Goal: Information Seeking & Learning: Learn about a topic

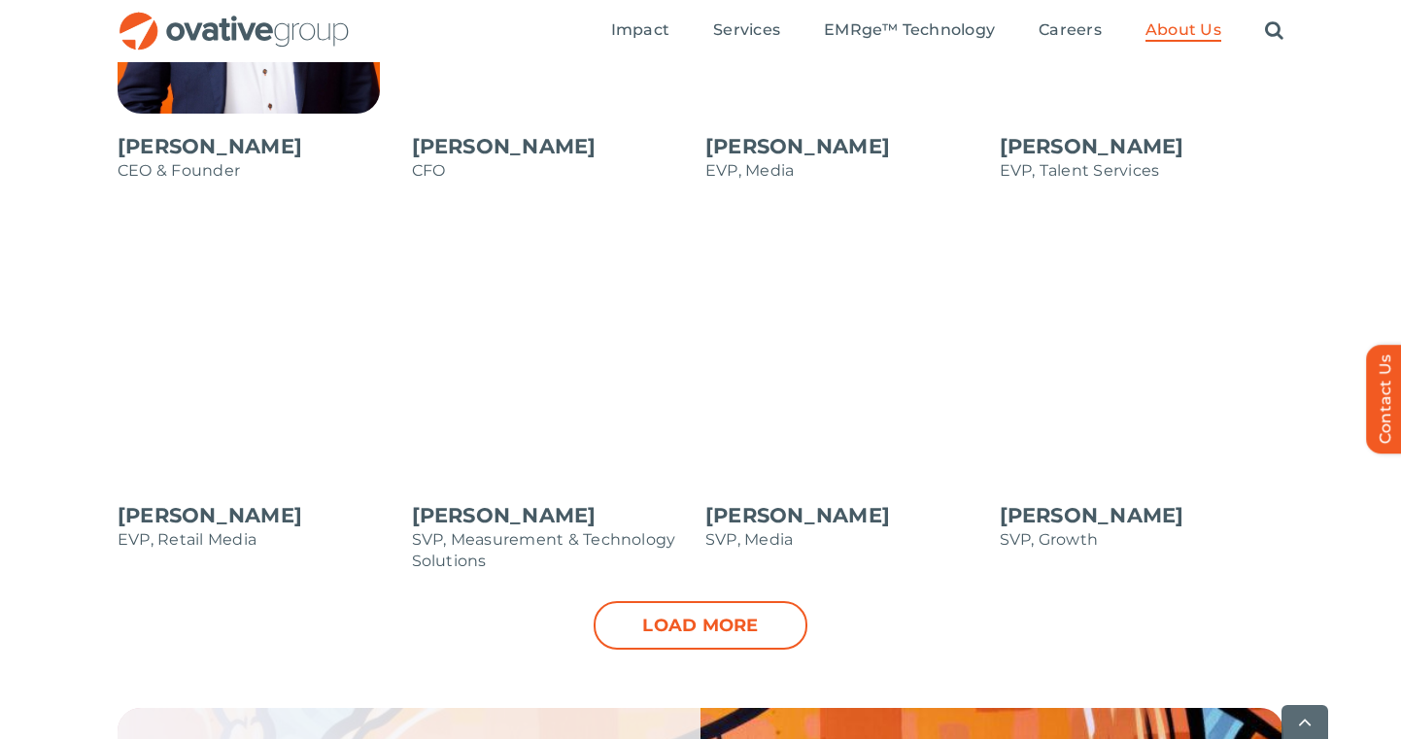
scroll to position [1937, 0]
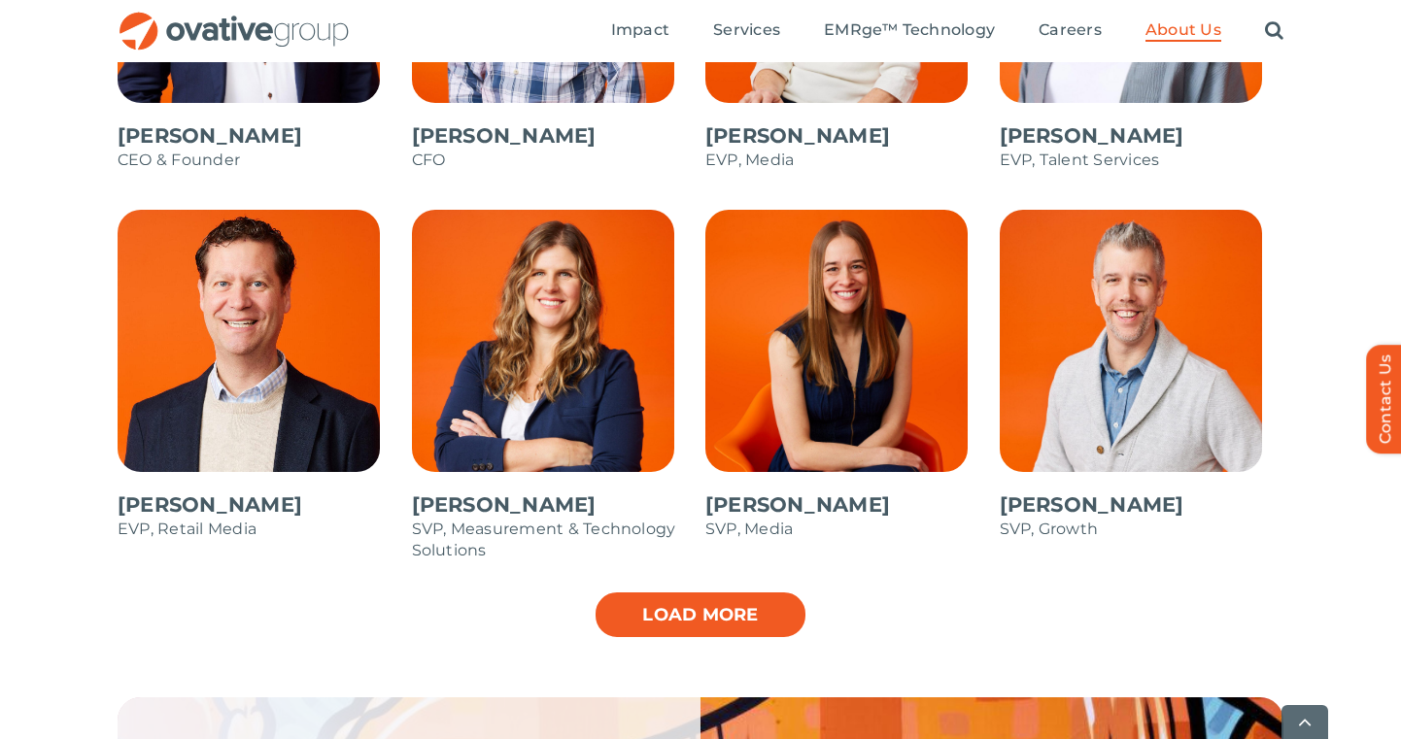
click at [747, 616] on link "Load more" at bounding box center [701, 615] width 214 height 49
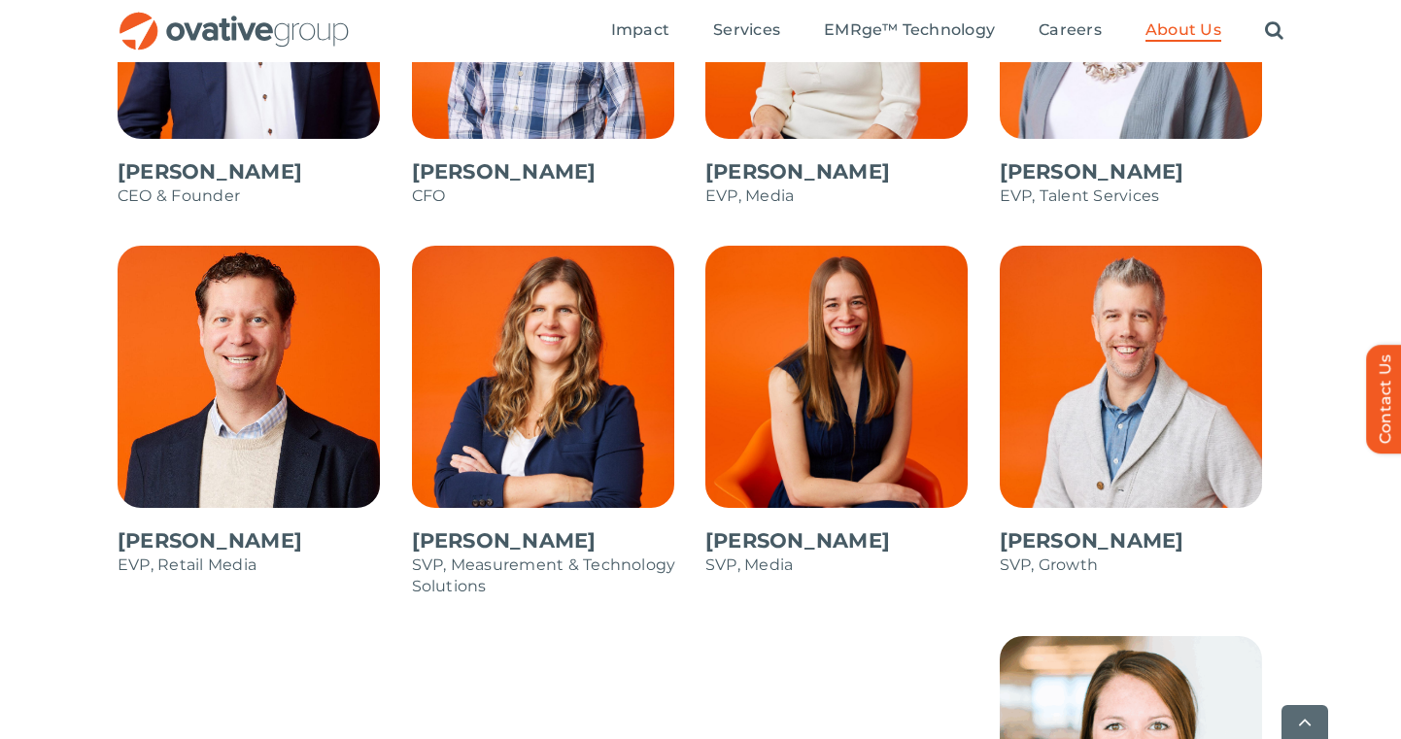
scroll to position [1902, 0]
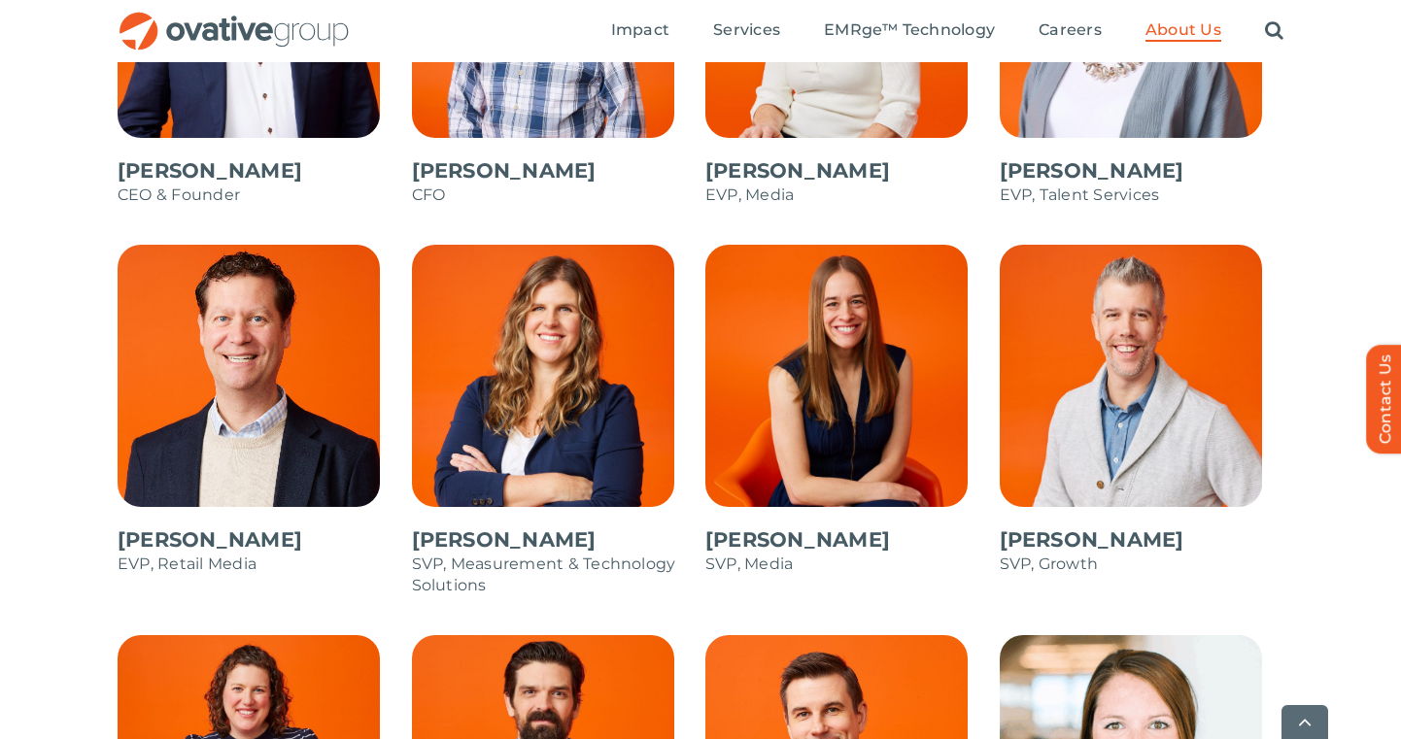
click at [836, 373] on span at bounding box center [847, 420] width 285 height 350
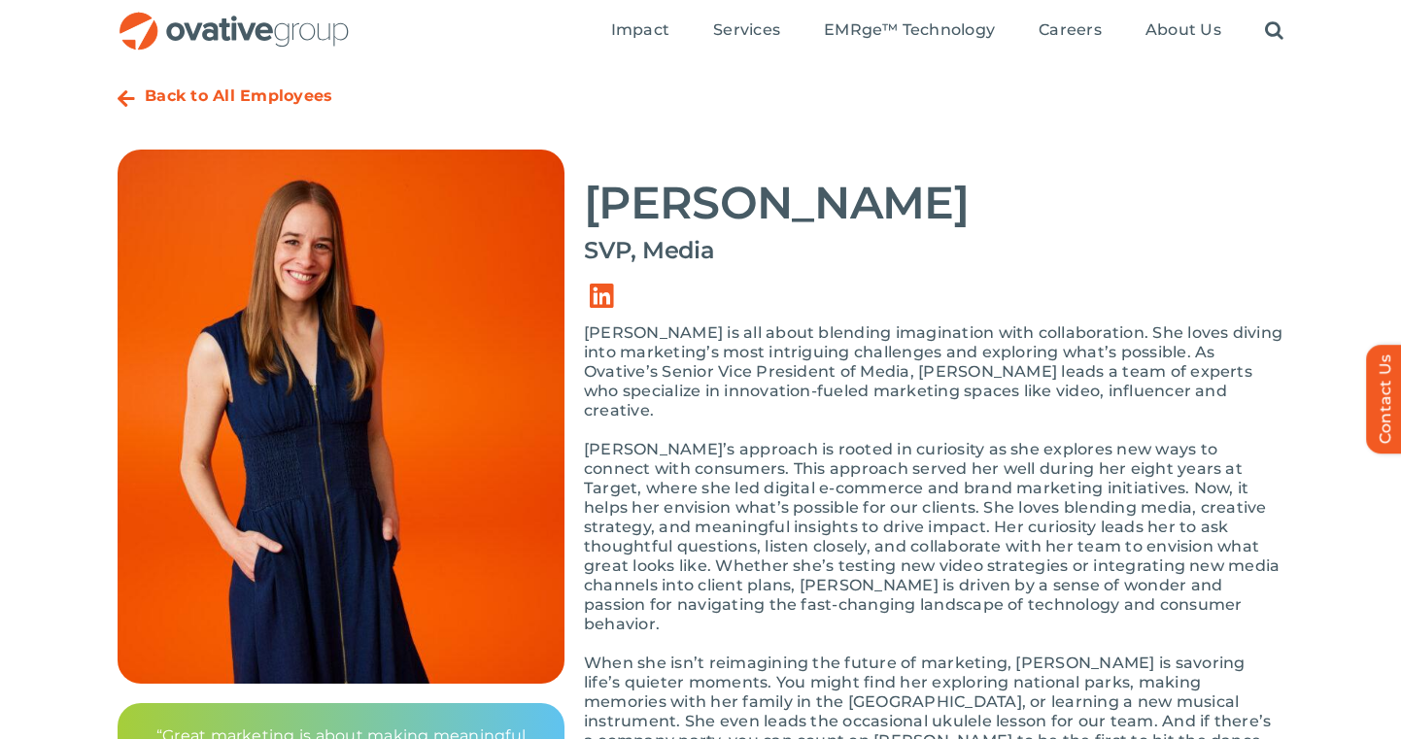
scroll to position [55, 0]
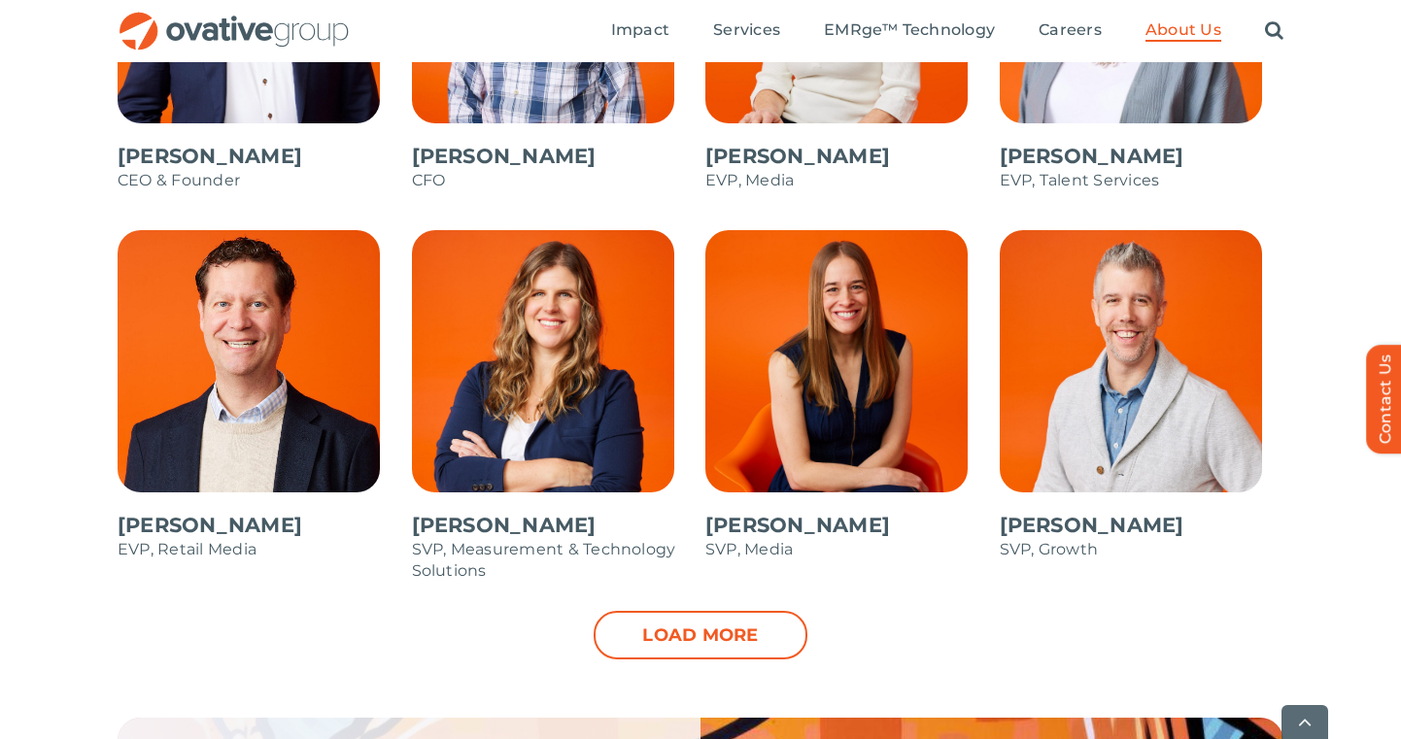
scroll to position [1927, 0]
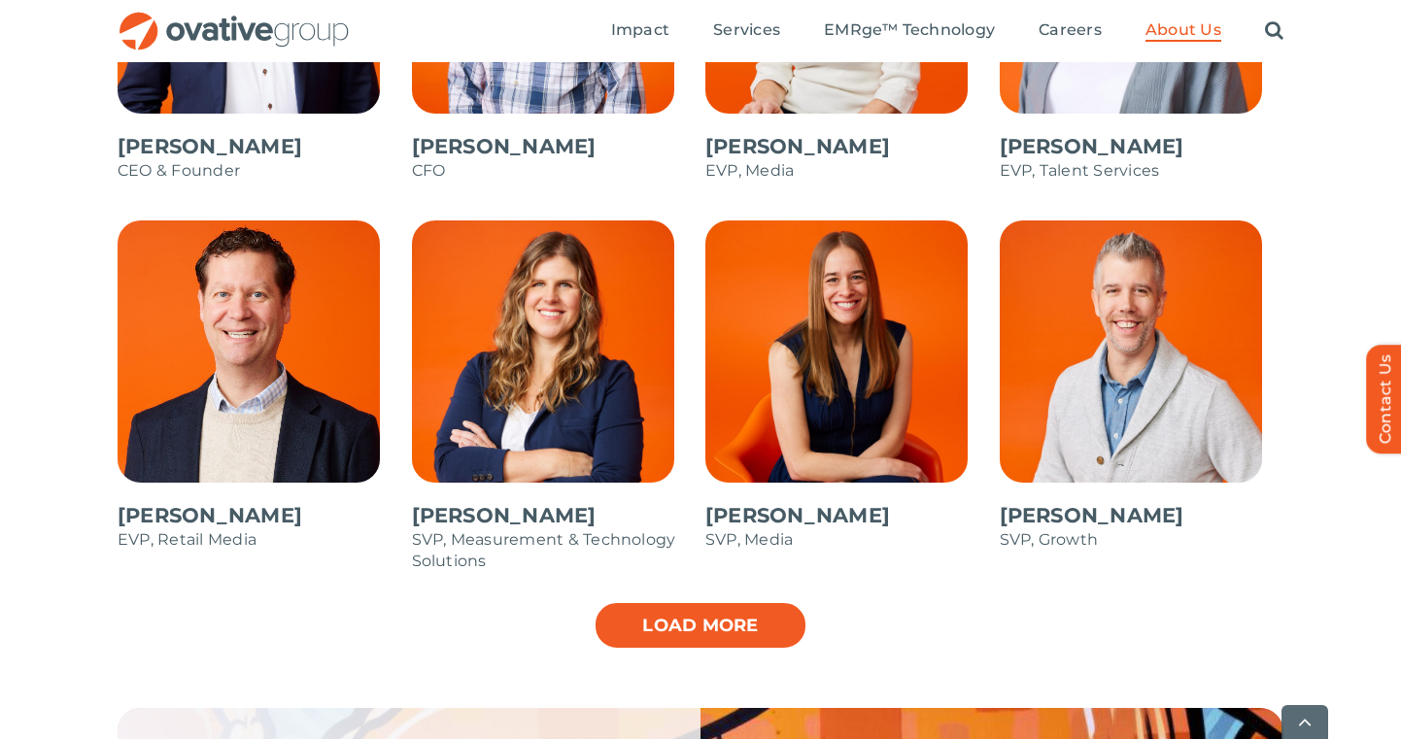
click at [733, 614] on link "Load more" at bounding box center [701, 625] width 214 height 49
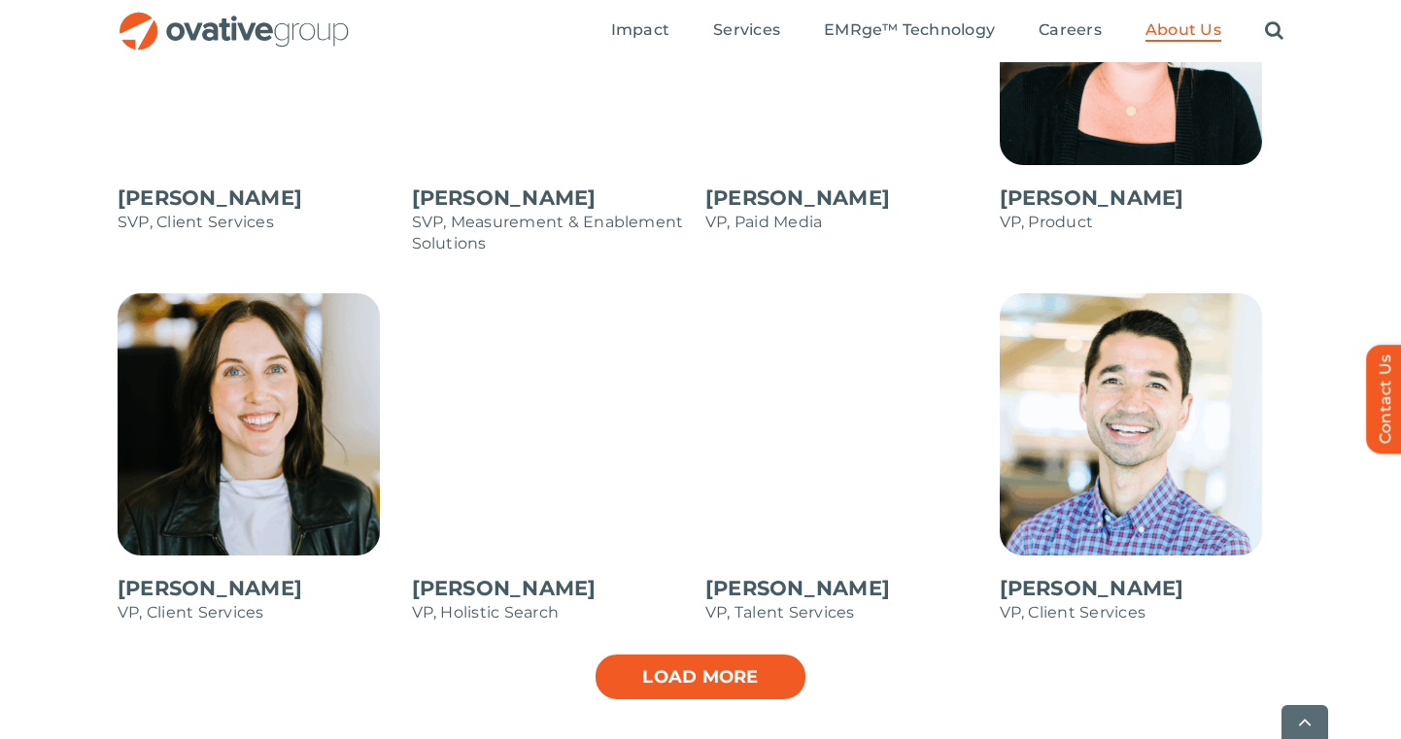
scroll to position [2640, 0]
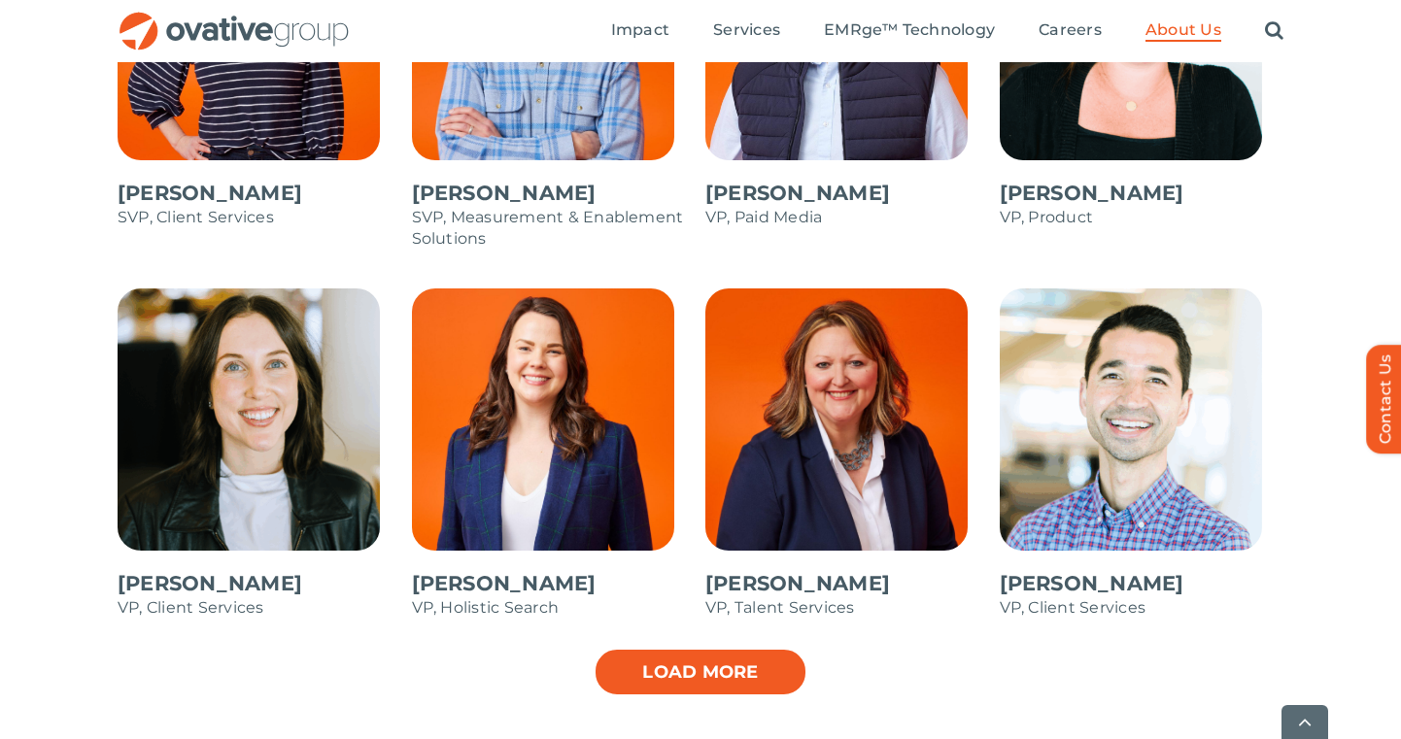
click at [722, 694] on link "Load more" at bounding box center [701, 672] width 214 height 49
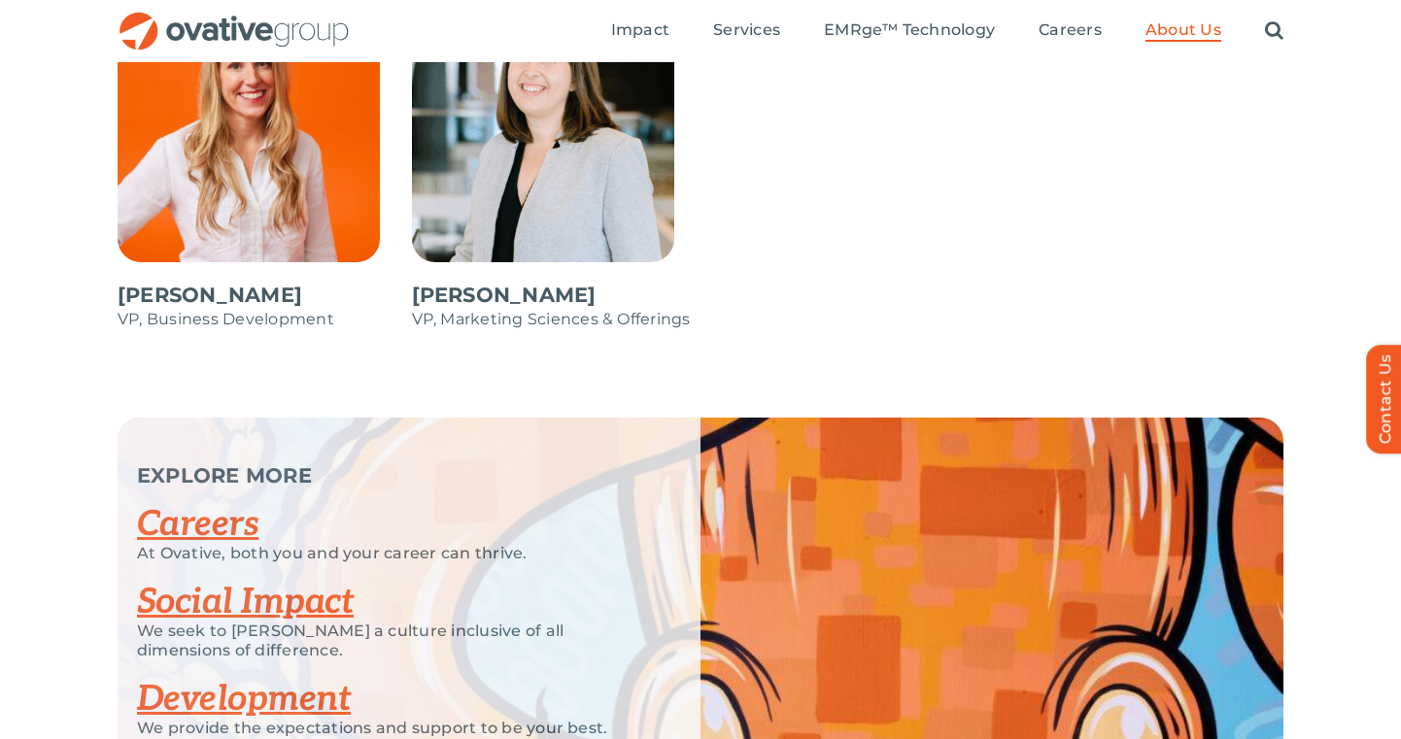
scroll to position [3290, 0]
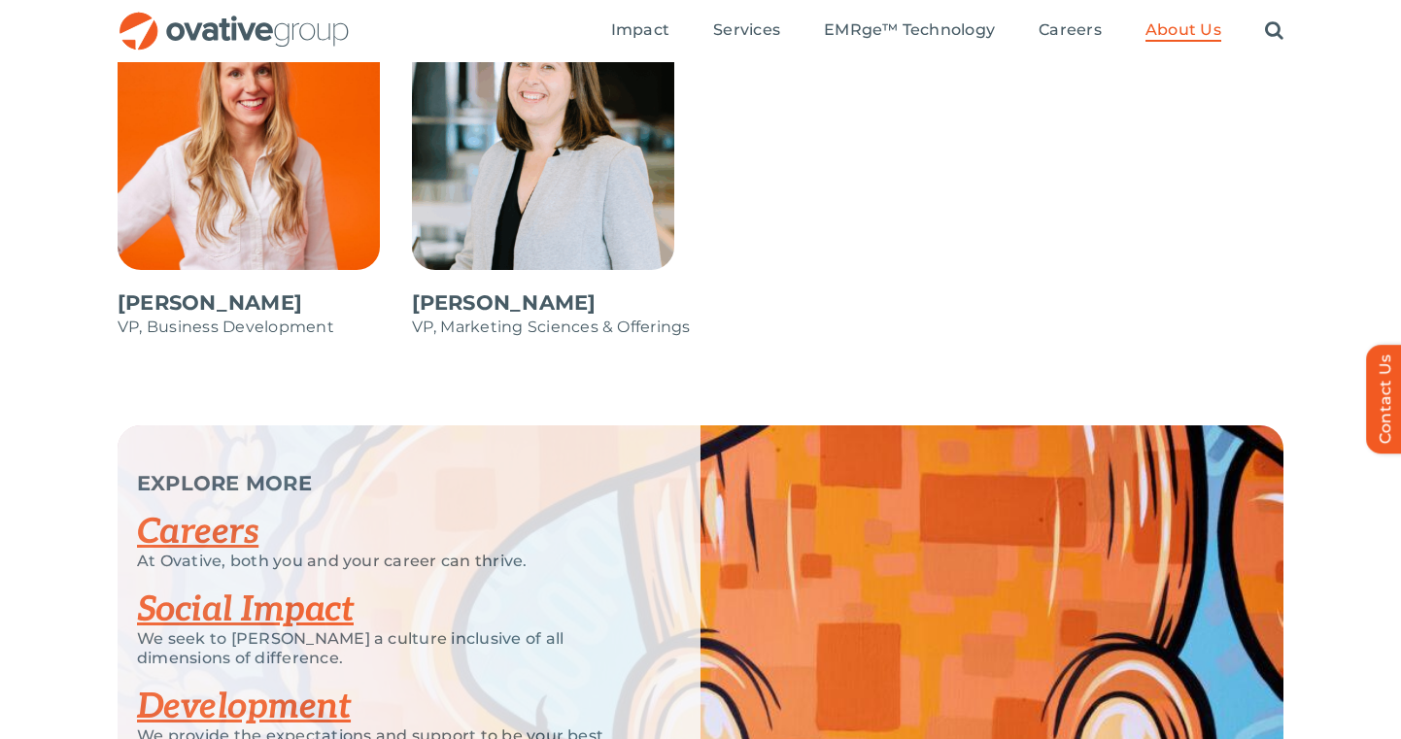
click at [525, 120] on span at bounding box center [554, 183] width 285 height 350
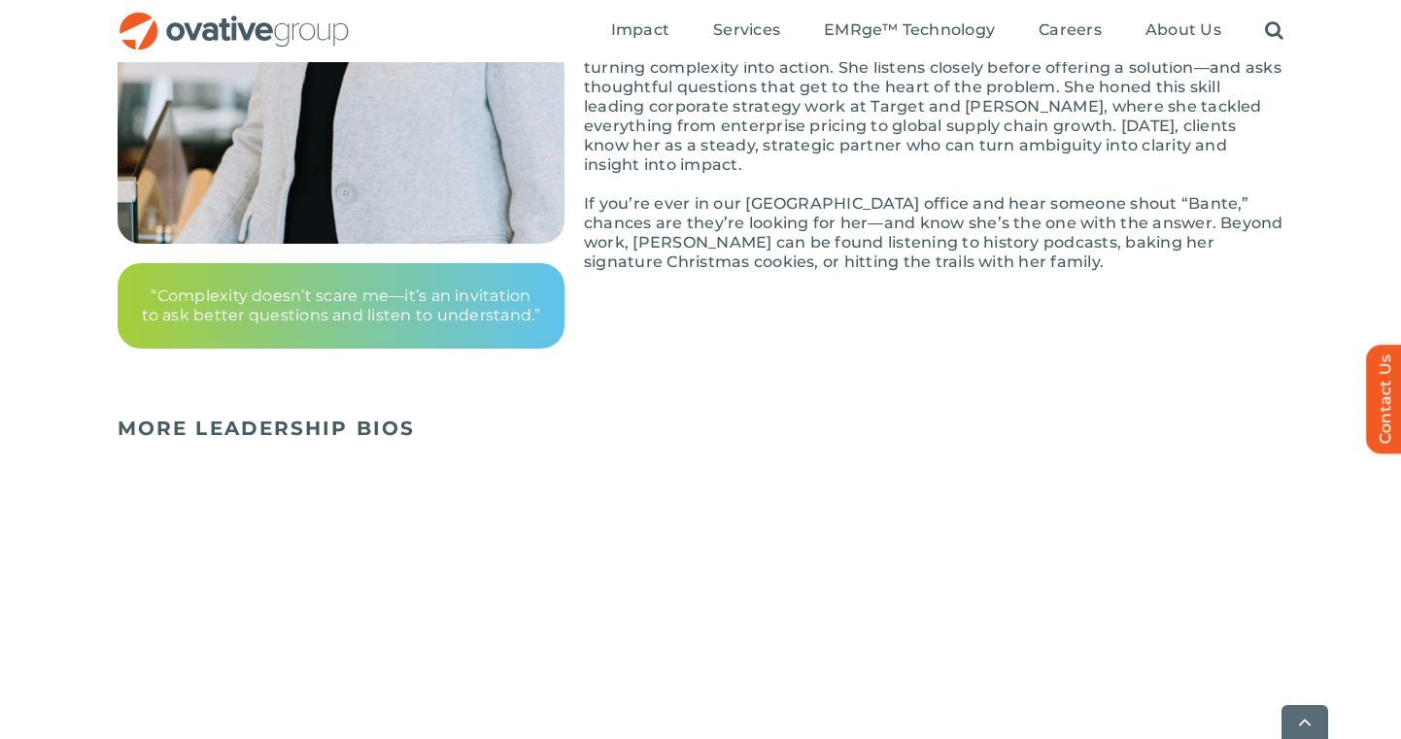
scroll to position [747, 0]
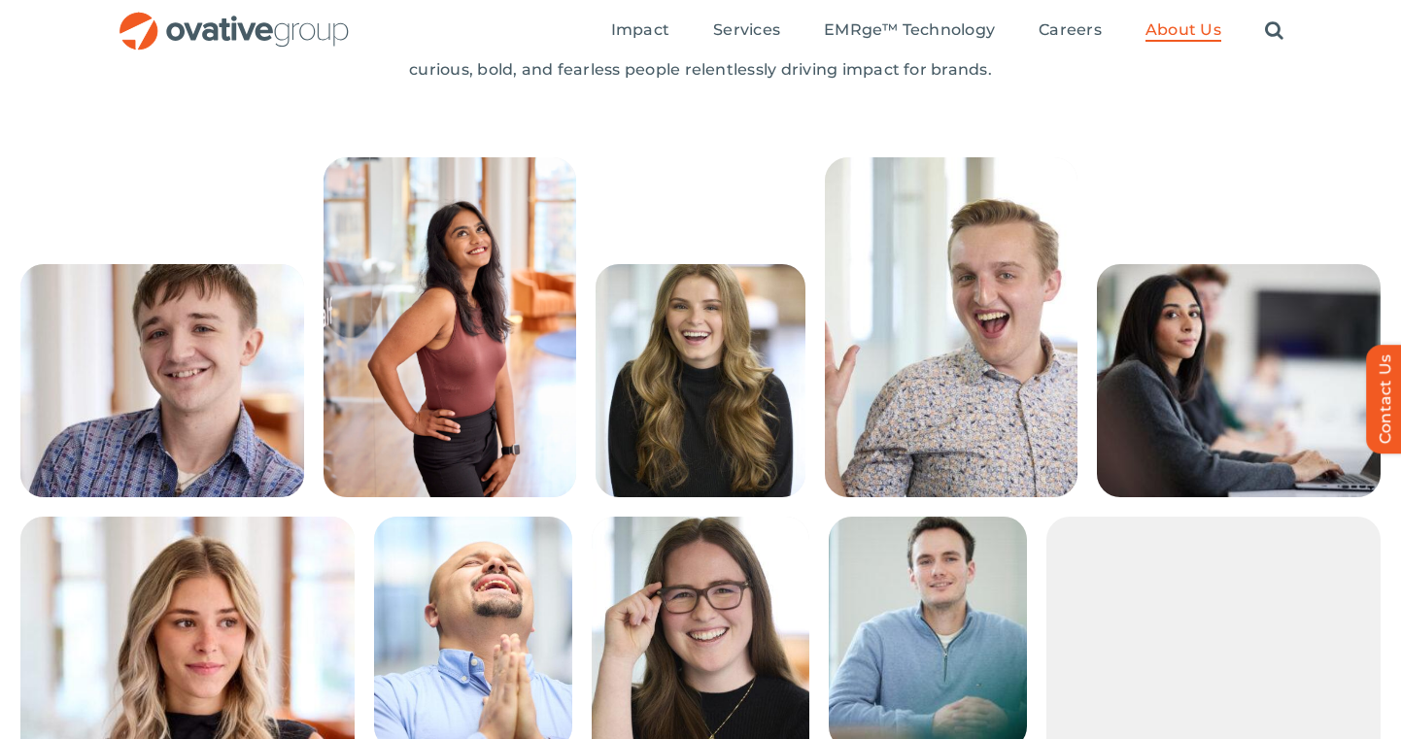
scroll to position [238, 0]
